Goal: Use online tool/utility: Utilize a website feature to perform a specific function

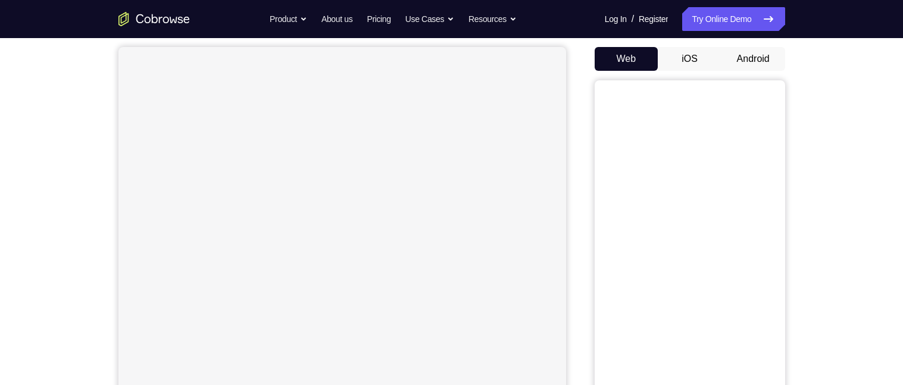
scroll to position [108, 0]
click at [763, 55] on button "Android" at bounding box center [753, 58] width 64 height 24
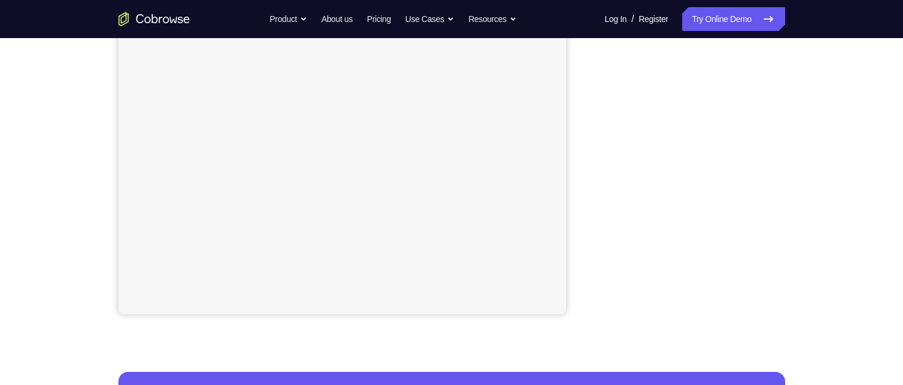
scroll to position [238, 0]
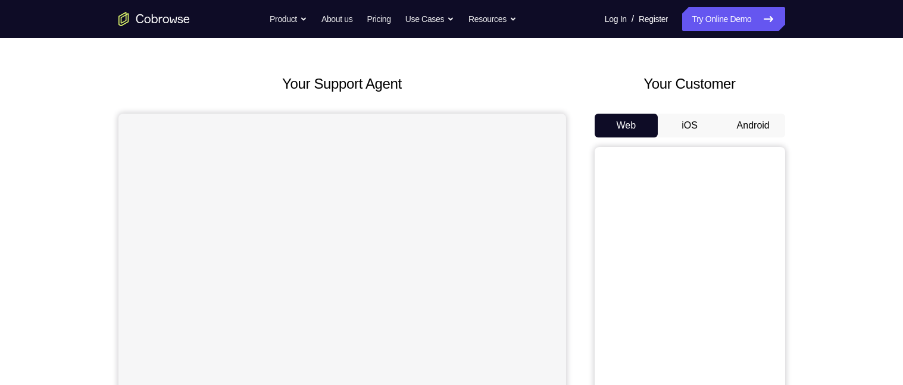
scroll to position [8, 0]
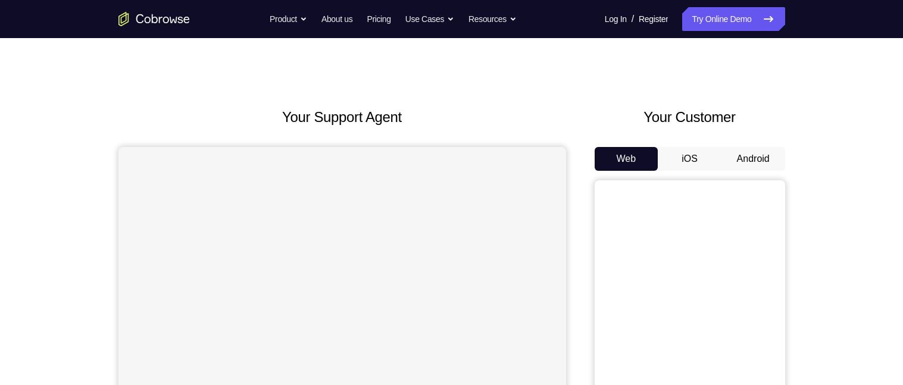
click at [759, 155] on button "Android" at bounding box center [753, 159] width 64 height 24
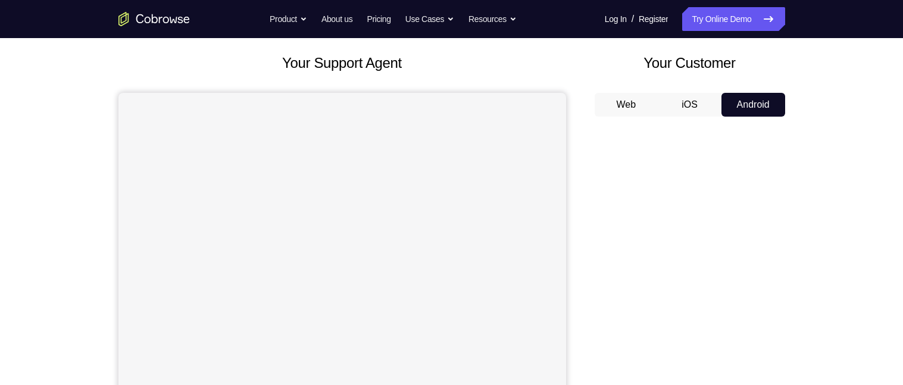
scroll to position [55, 0]
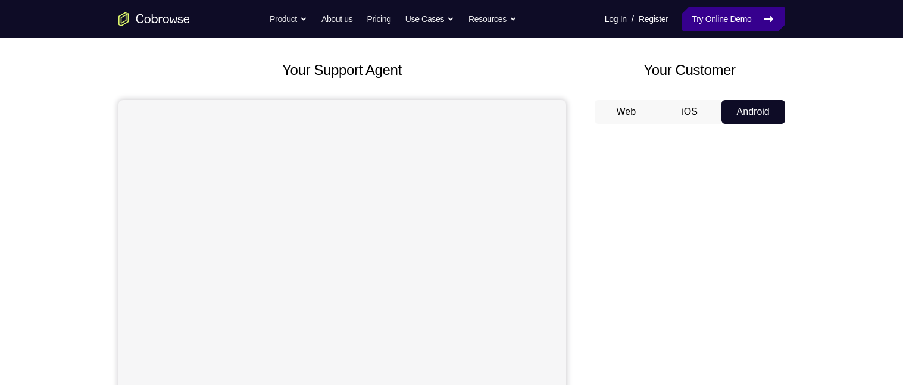
click at [749, 20] on link "Try Online Demo" at bounding box center [733, 19] width 102 height 24
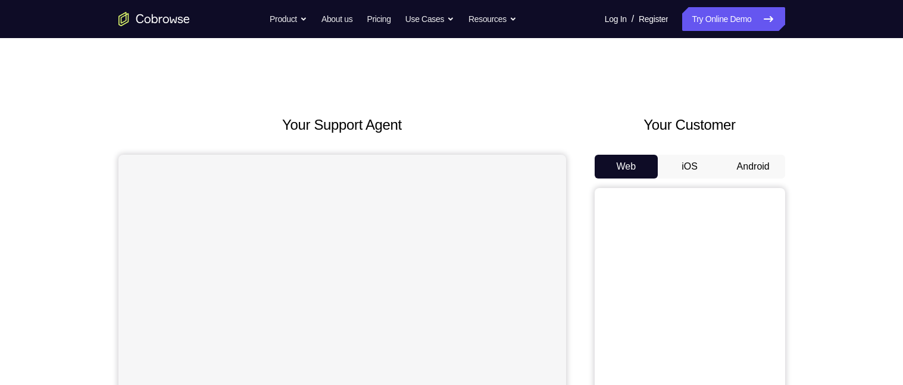
click at [743, 165] on button "Android" at bounding box center [753, 167] width 64 height 24
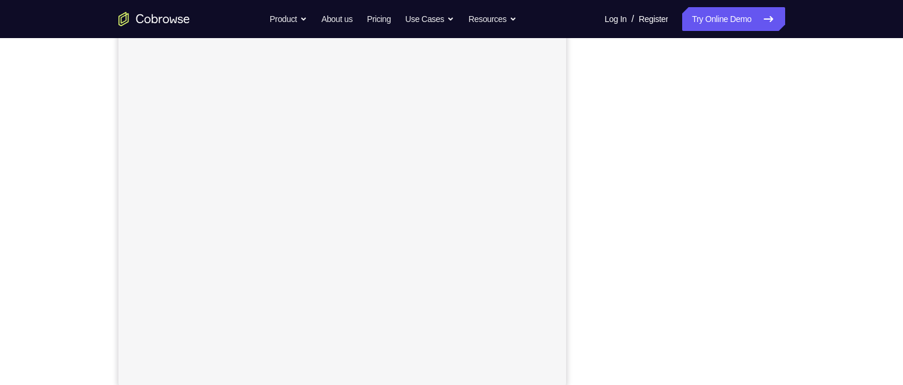
scroll to position [170, 0]
click at [742, 23] on link "Try Online Demo" at bounding box center [733, 19] width 102 height 24
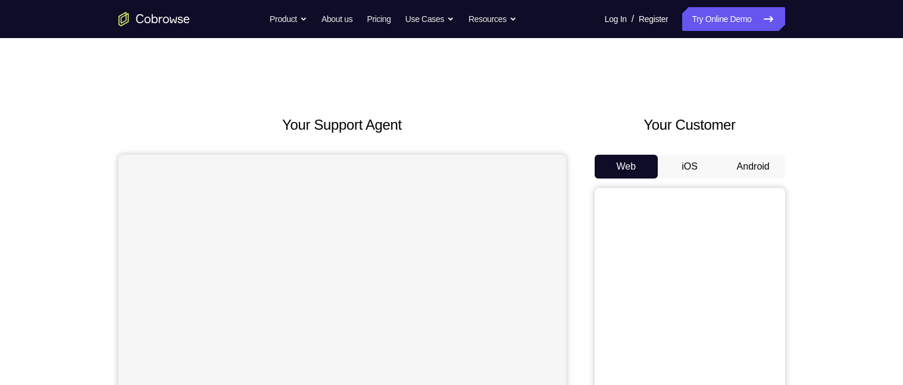
click at [758, 167] on button "Android" at bounding box center [753, 167] width 64 height 24
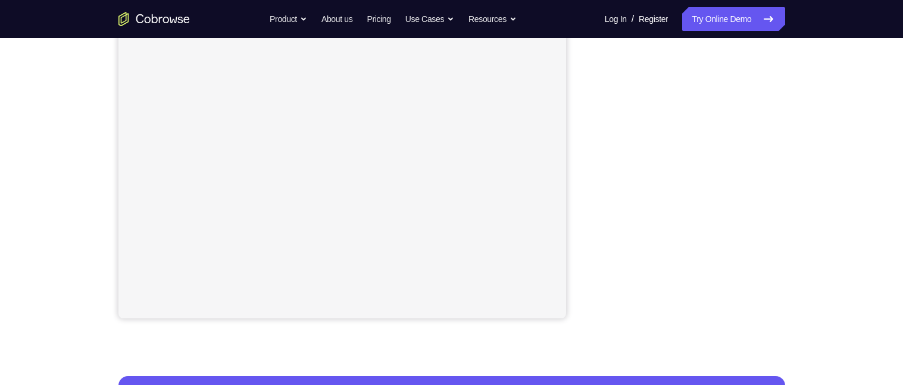
scroll to position [236, 0]
